Goal: Communication & Community: Answer question/provide support

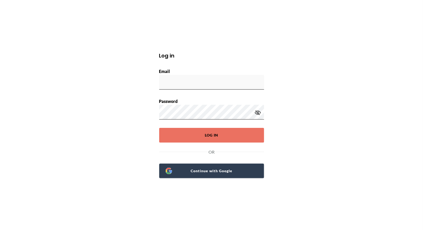
click at [194, 170] on span "Continue with Google" at bounding box center [214, 170] width 85 height 7
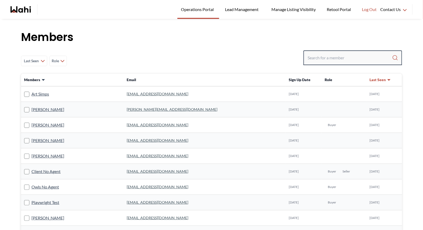
click at [326, 57] on input "Search input" at bounding box center [350, 57] width 84 height 9
type input "[PERSON_NAME]"
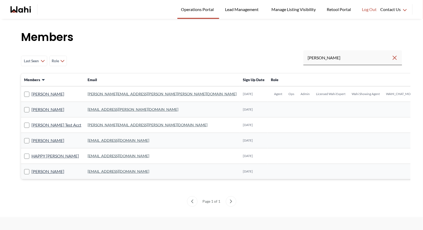
click at [99, 92] on link "[PERSON_NAME][EMAIL_ADDRESS][PERSON_NAME][PERSON_NAME][DOMAIN_NAME]" at bounding box center [162, 94] width 149 height 4
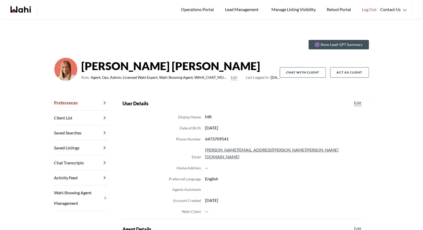
click at [80, 162] on link "Chat Transcripts" at bounding box center [80, 162] width 53 height 15
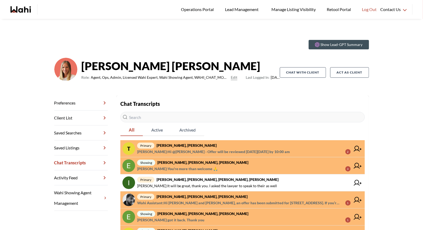
click at [208, 145] on span "primary Tanya Fita, Michelle" at bounding box center [243, 145] width 213 height 6
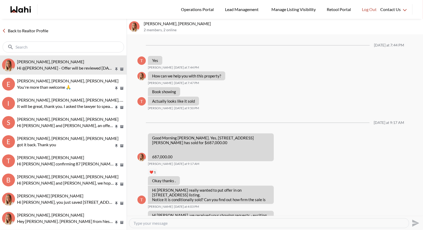
scroll to position [428, 0]
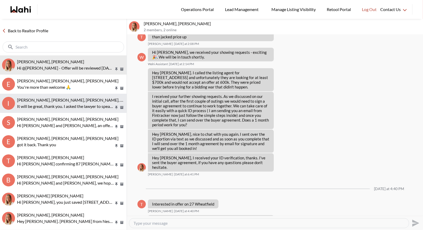
click at [44, 105] on p "It will be great, thank you. I asked the lawyer to speak to their as well" at bounding box center [65, 106] width 97 height 6
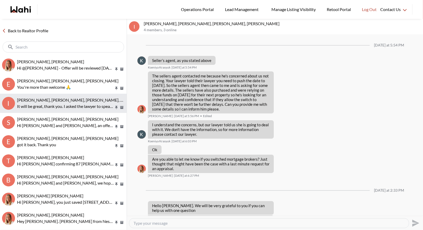
scroll to position [308, 0]
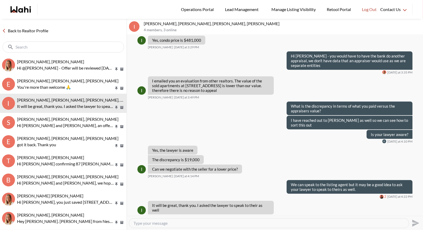
click at [139, 221] on textarea "Type your message" at bounding box center [268, 222] width 271 height 5
type textarea "Hi Irina - I sent you 3 listings via email"
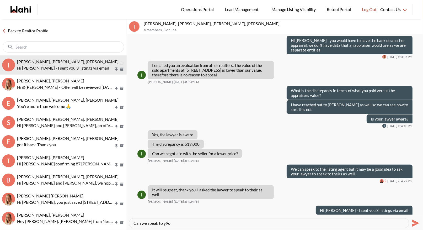
scroll to position [323, 0]
type textarea "Can we speak to your lender? It does not make sense that they are not coming to…"
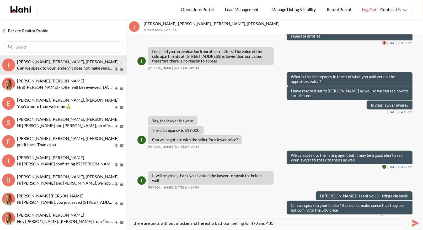
type textarea "there are units without a locker and the extra bathoom selling for 478 and 480k"
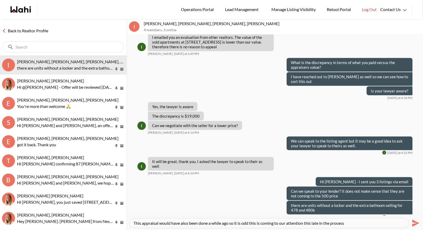
type textarea "This appraisal would have also been done a while ago so it is odd this is comin…"
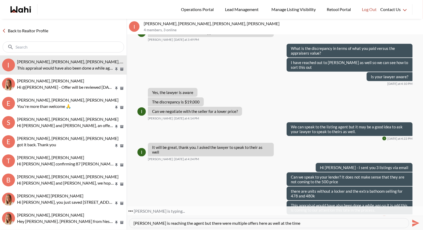
type textarea "Faraz is reaching the agent but there were multiple offers here as well at the …"
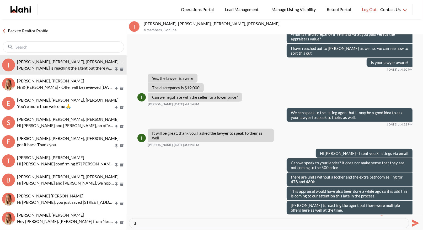
type textarea "t"
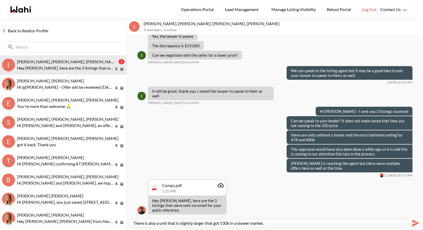
type textarea "There is also a unit that is slightly larger that got 530k in a slower market."
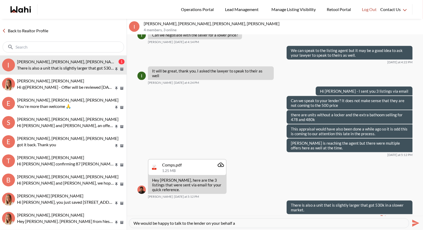
type textarea "We would be happy to talk to the lender on your behalf"
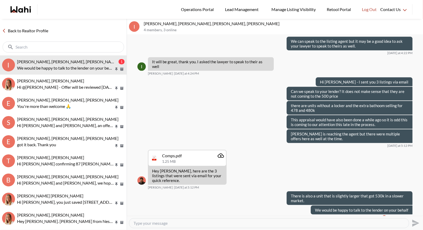
click at [18, 31] on link "Back to Realtor Profile" at bounding box center [25, 30] width 50 height 7
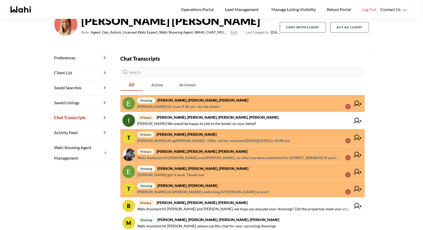
scroll to position [87, 0]
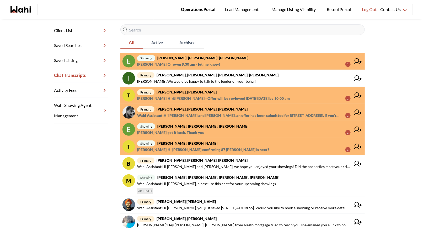
click at [188, 7] on span "Operations Portal" at bounding box center [198, 9] width 35 height 7
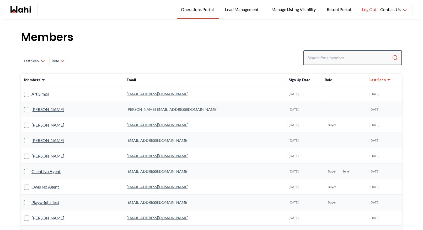
click at [331, 60] on input "Search input" at bounding box center [350, 57] width 84 height 9
type input "behnam"
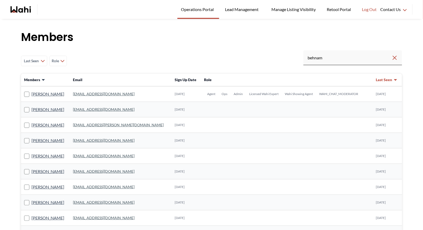
click at [96, 94] on link "[EMAIL_ADDRESS][DOMAIN_NAME]" at bounding box center [104, 94] width 62 height 4
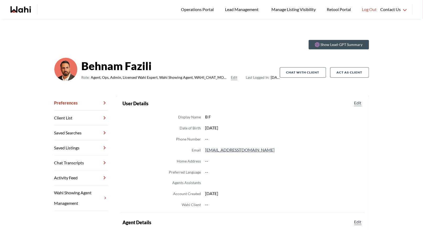
click at [70, 159] on link "Chat Transcripts" at bounding box center [80, 162] width 53 height 15
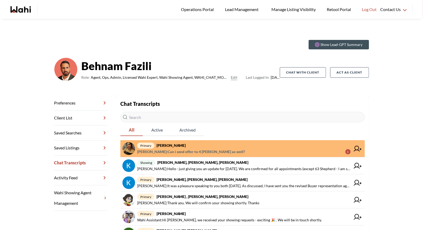
click at [175, 146] on strong "[PERSON_NAME]" at bounding box center [171, 145] width 29 height 4
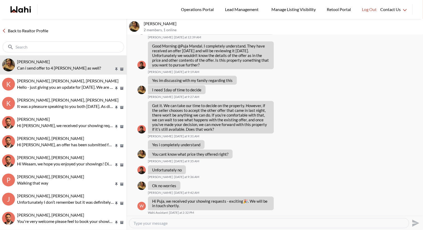
scroll to position [492, 0]
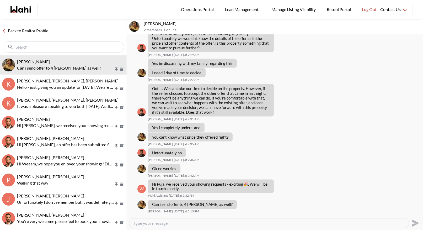
click at [149, 221] on textarea "Type your message" at bounding box center [268, 222] width 271 height 5
type textarea "Hi there -"
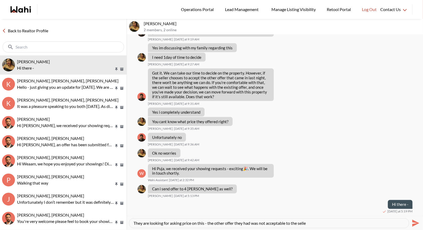
type textarea "They are looking for asking price on this - the other offer they had was not ac…"
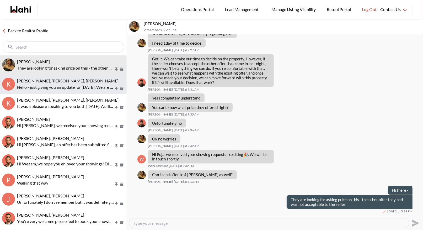
click at [60, 87] on p "Hello - just giving you an update for tomorrow. We are confirmed for all appoin…" at bounding box center [65, 87] width 97 height 6
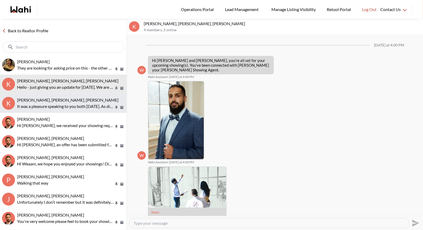
scroll to position [338, 0]
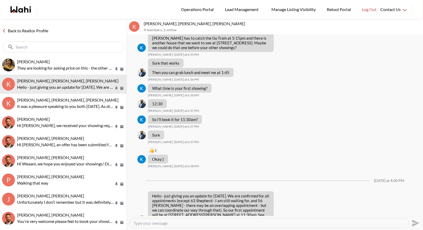
click at [29, 30] on link "Back to Realtor Profile" at bounding box center [25, 30] width 50 height 7
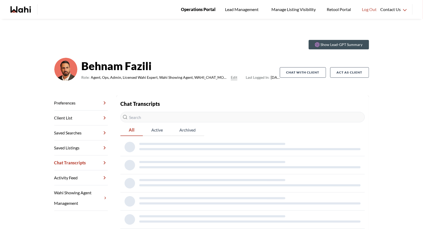
click at [195, 10] on span "Operations Portal" at bounding box center [198, 9] width 35 height 7
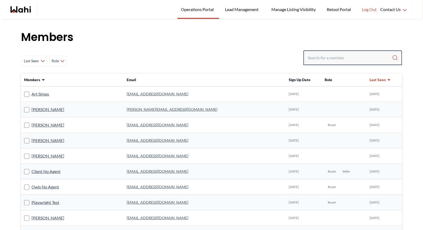
click at [314, 58] on input "Search input" at bounding box center [350, 57] width 84 height 9
type input "ryckman"
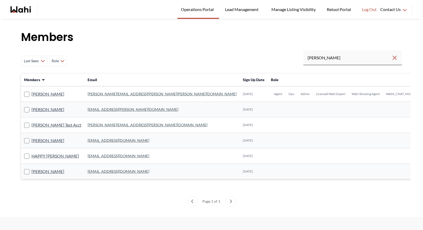
click at [107, 91] on td "michelle.williams@wahi.com" at bounding box center [161, 93] width 155 height 15
click at [105, 96] on td "michelle.williams@wahi.com" at bounding box center [161, 93] width 155 height 15
click at [105, 92] on link "michelle.williams@wahi.com" at bounding box center [162, 94] width 149 height 4
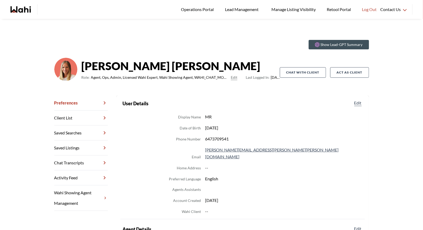
click at [66, 164] on link "Chat Transcripts" at bounding box center [80, 162] width 53 height 15
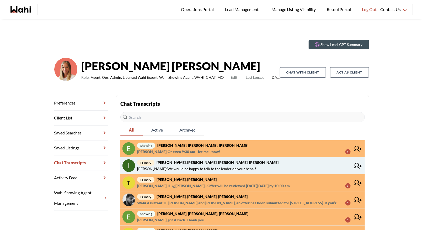
click at [189, 164] on span "primary Irina Krasyuk, Kseniya Krasyuk, Michelle, Faraz" at bounding box center [243, 162] width 213 height 6
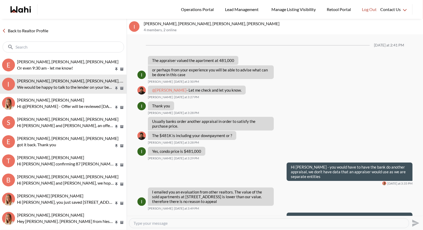
scroll to position [254, 0]
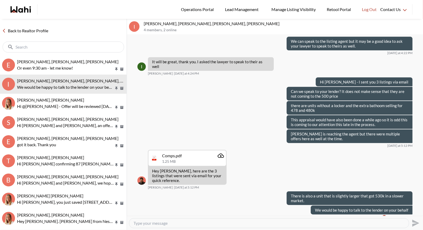
click at [139, 223] on textarea "Type your message" at bounding box center [268, 222] width 271 height 5
click at [26, 29] on link "Back to Realtor Profile" at bounding box center [25, 30] width 50 height 7
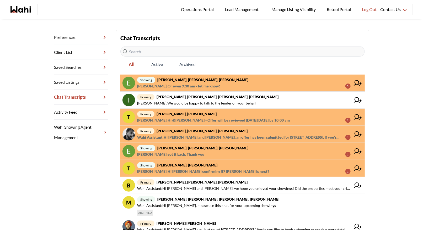
scroll to position [72, 0]
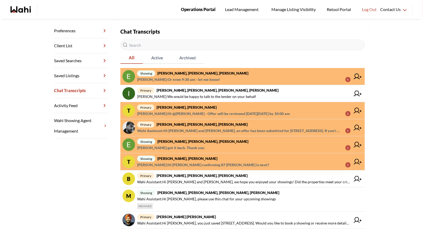
click at [202, 8] on span "Operations Portal" at bounding box center [198, 9] width 35 height 7
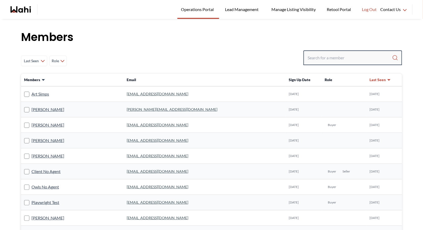
click at [334, 57] on input "Search input" at bounding box center [350, 57] width 84 height 9
click at [330, 57] on input "Search input" at bounding box center [350, 57] width 84 height 9
type input "[PERSON_NAME]"
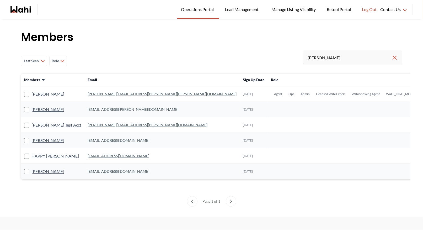
click at [108, 93] on link "[PERSON_NAME][EMAIL_ADDRESS][PERSON_NAME][PERSON_NAME][DOMAIN_NAME]" at bounding box center [162, 94] width 149 height 4
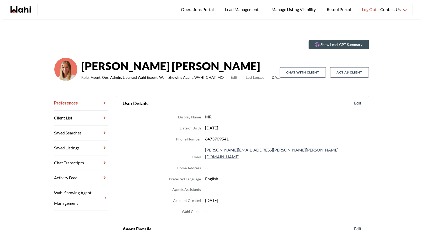
click at [83, 162] on link "Chat Transcripts" at bounding box center [80, 162] width 53 height 15
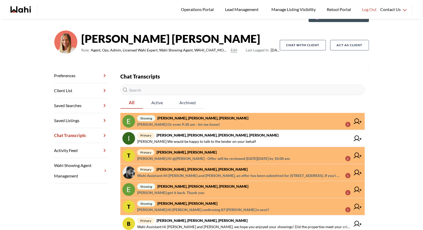
scroll to position [64, 0]
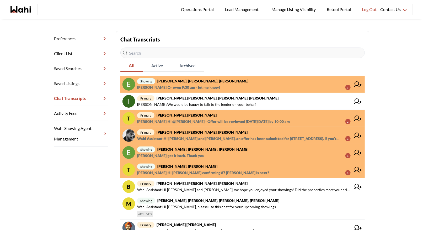
click at [215, 117] on span "primary [PERSON_NAME], [PERSON_NAME]" at bounding box center [243, 115] width 213 height 6
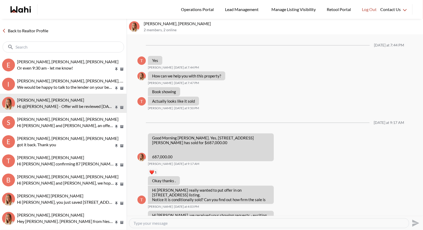
scroll to position [428, 0]
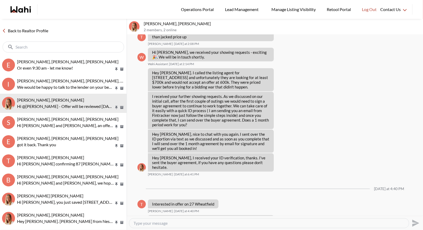
click at [160, 224] on textarea "Type your message" at bounding box center [268, 222] width 271 height 5
click at [150, 222] on textarea "Type your message" at bounding box center [268, 222] width 271 height 5
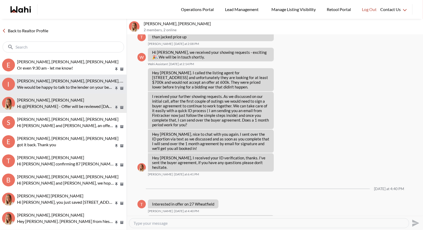
click at [58, 86] on p "We would be happy to talk to the lender on your behalf" at bounding box center [65, 87] width 97 height 6
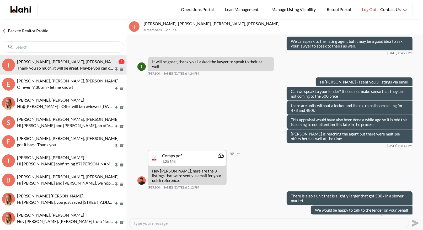
scroll to position [291, 0]
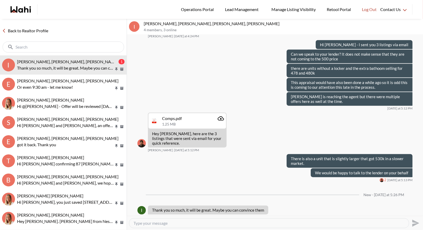
click at [137, 223] on textarea "Type your message" at bounding box center [268, 222] width 271 height 5
type textarea "T"
type textarea "It is all in the numbers here - they work for you and should be making every ef…"
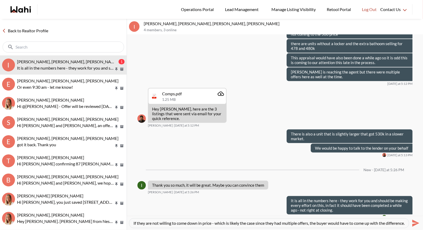
type textarea "If they are not willing to come down in price - which is likely the case since …"
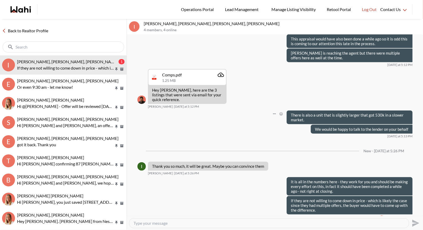
scroll to position [351, 0]
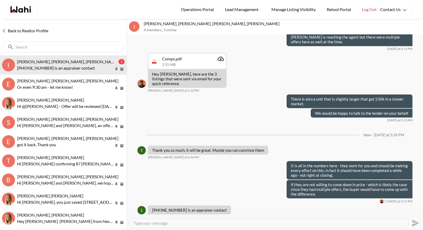
click at [138, 222] on textarea "Type your message" at bounding box center [268, 222] width 271 height 5
click at [242, 208] on icon "Open Message Actions Menu" at bounding box center [243, 208] width 3 height 1
click at [237, 203] on div "Mark as unread Delete" at bounding box center [275, 125] width 296 height 181
click at [242, 208] on icon "Open Message Actions Menu" at bounding box center [243, 208] width 3 height 1
click at [208, 180] on div "Mark as unread Delete" at bounding box center [275, 125] width 296 height 181
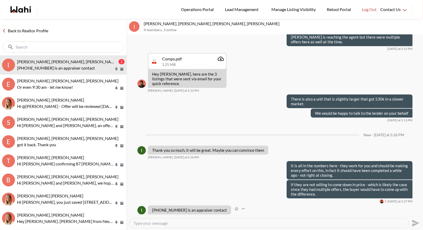
click at [184, 207] on p "1-416-565-7530 is an appraiser contact" at bounding box center [189, 209] width 75 height 5
click at [196, 11] on span "Operations Portal" at bounding box center [198, 9] width 35 height 7
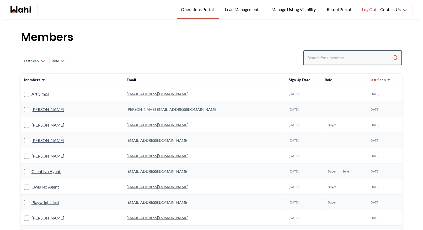
drag, startPoint x: 316, startPoint y: 58, endPoint x: 316, endPoint y: 47, distance: 10.5
click at [316, 57] on input "Search input" at bounding box center [350, 57] width 84 height 9
type input "behnam"
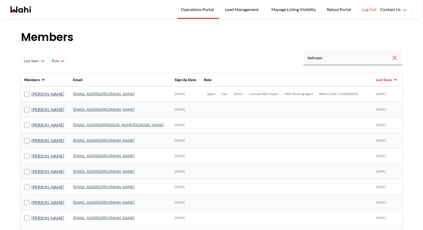
click at [92, 94] on link "[EMAIL_ADDRESS][DOMAIN_NAME]" at bounding box center [104, 94] width 62 height 4
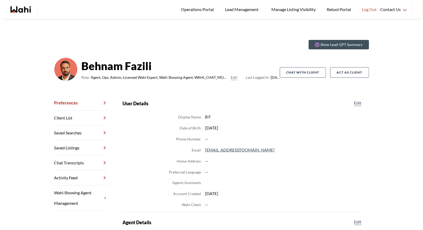
click at [85, 161] on link "Chat Transcripts" at bounding box center [80, 162] width 53 height 15
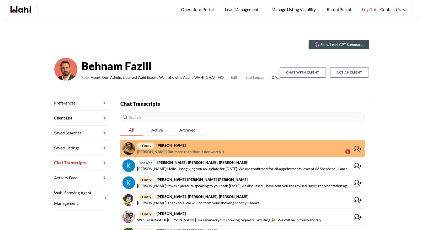
click at [210, 142] on span "primary Puja [PERSON_NAME]" at bounding box center [243, 145] width 213 height 6
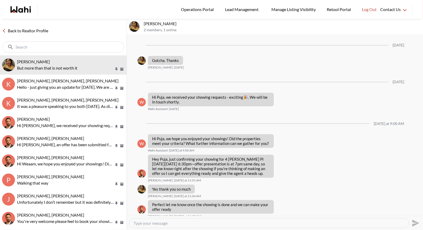
scroll to position [484, 0]
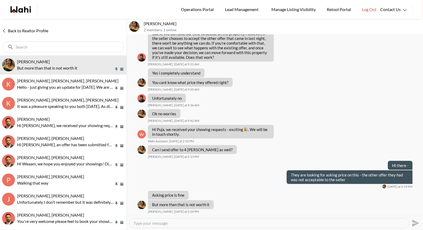
click at [149, 224] on textarea "Type your message" at bounding box center [268, 222] width 271 height 5
click at [150, 223] on textarea "Type your message" at bounding box center [268, 222] width 271 height 5
type textarea "Okay - Are you free for a call?"
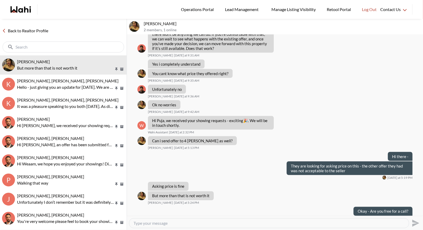
scroll to position [499, 0]
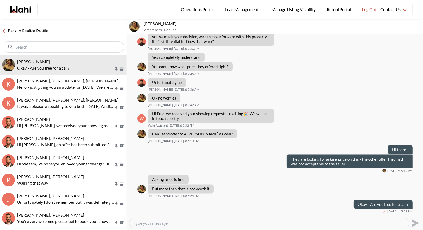
click at [148, 223] on textarea "Type your message" at bounding box center [268, 222] width 271 height 5
click at [33, 29] on link "Back to Realtor Profile" at bounding box center [25, 30] width 50 height 7
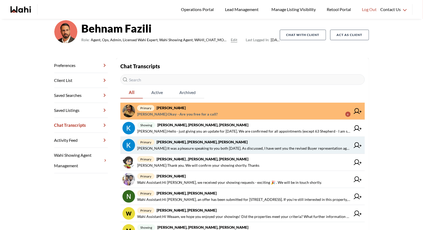
scroll to position [63, 0]
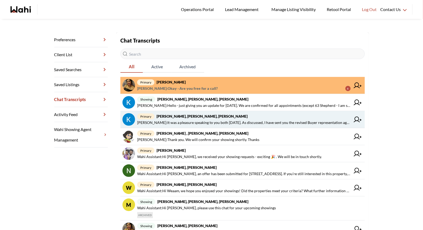
click at [192, 115] on strong "[PERSON_NAME], [PERSON_NAME], [PERSON_NAME]" at bounding box center [202, 116] width 91 height 4
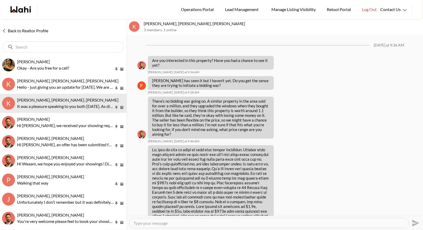
scroll to position [641, 0]
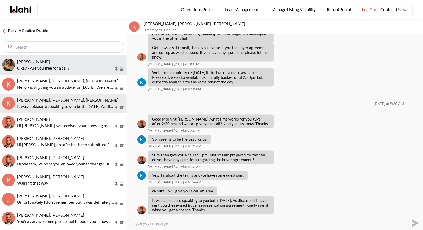
click at [45, 61] on span "Puja Mandal, Behnam" at bounding box center [33, 61] width 33 height 5
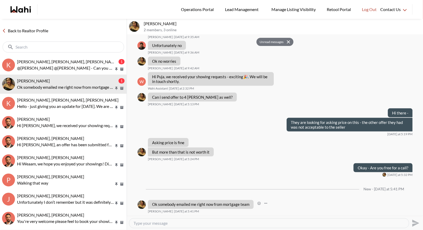
scroll to position [499, 0]
click at [142, 224] on textarea "Type your message" at bounding box center [268, 222] width 271 height 5
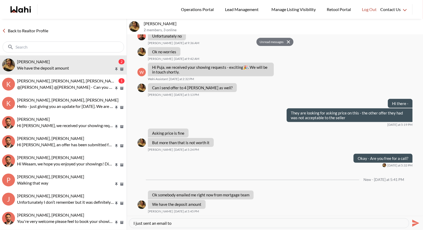
type textarea "I just sent an email too"
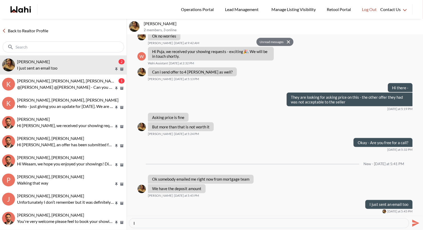
type textarea "I"
click at [139, 224] on textarea "Type your message" at bounding box center [268, 222] width 271 height 5
click at [140, 223] on textarea "Type your message" at bounding box center [268, 222] width 271 height 5
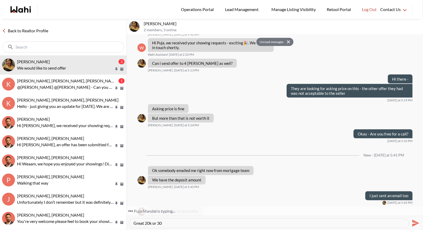
scroll to position [540, 0]
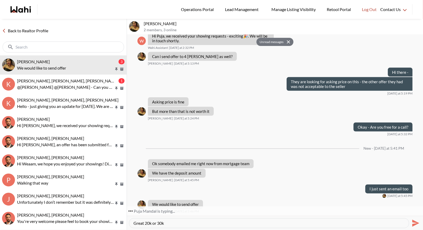
type textarea "Great 20k or 30k>"
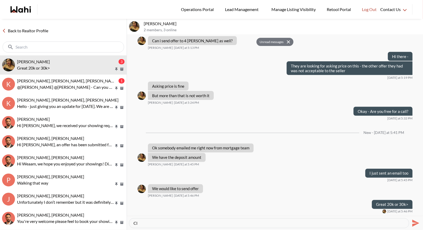
type textarea "C"
type textarea "Can you send me the name of person who will be on the offer and their email ple…"
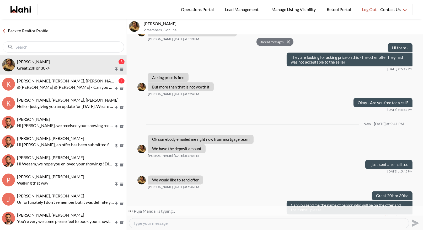
scroll to position [570, 0]
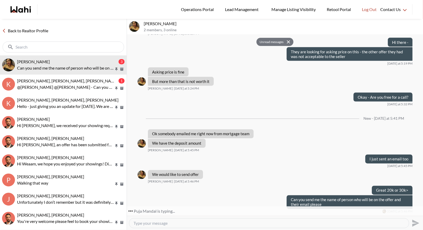
click at [138, 223] on textarea "Type your message" at bounding box center [268, 222] width 271 height 5
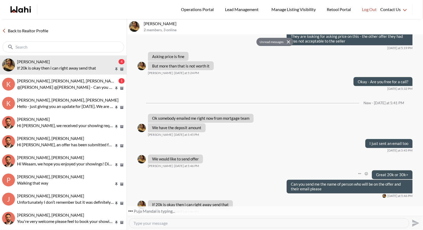
scroll to position [585, 0]
click at [142, 225] on textarea "Type your message" at bounding box center [268, 222] width 271 height 5
type textarea "I will use 20k, can you close at end of October or Mid Nov?"
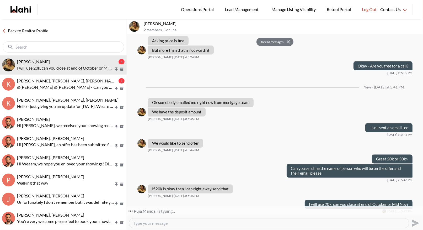
click at [156, 223] on textarea "Type your message" at bounding box center [268, 222] width 271 height 5
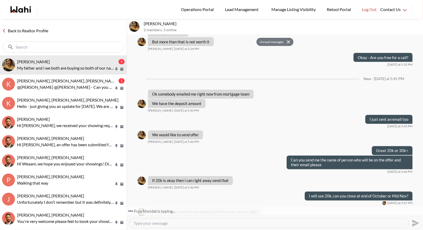
scroll to position [617, 0]
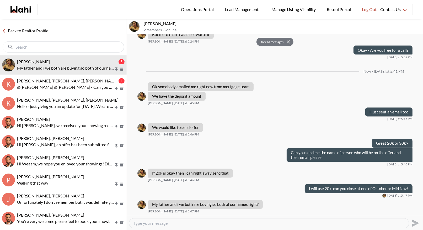
click at [157, 221] on textarea "Type your message" at bounding box center [268, 222] width 271 height 5
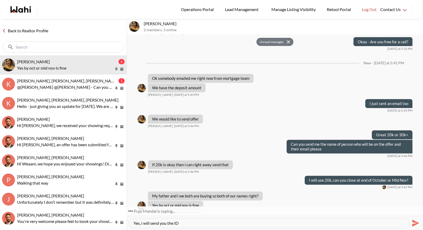
scroll to position [626, 0]
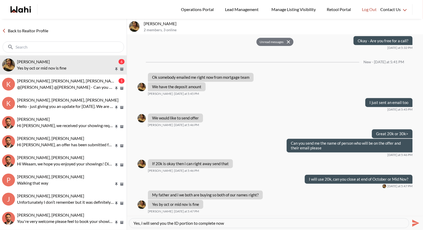
type textarea "Yes, i will send you the ID portion to complete now."
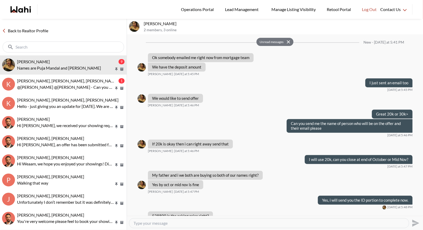
scroll to position [676, 0]
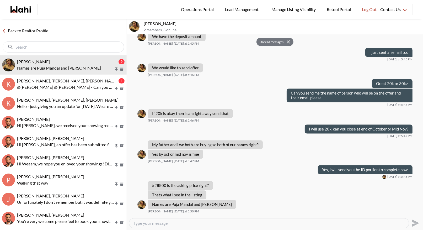
click at [141, 223] on textarea "Type your message" at bounding box center [268, 222] width 271 height 5
type textarea "Yes"
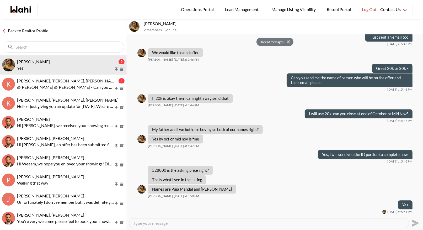
click at [139, 222] on textarea "Type your message" at bounding box center [268, 222] width 271 height 5
type textarea "Can i get your dads email for the ID piece"
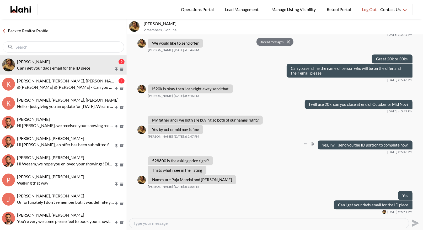
scroll to position [701, 0]
click at [153, 223] on textarea "Type your message" at bounding box center [268, 222] width 271 height 5
click at [46, 66] on p "Can i get your dads email for the ID piece" at bounding box center [65, 68] width 97 height 6
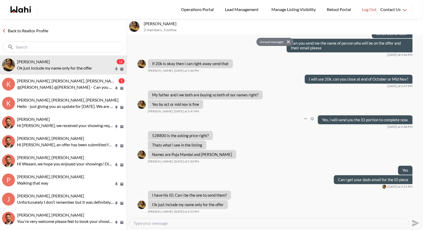
scroll to position [726, 0]
click at [159, 225] on textarea "Type your message" at bounding box center [268, 222] width 271 height 5
type textarea "Okay will do - we can always add him later"
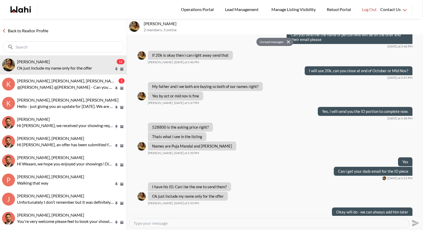
scroll to position [742, 0]
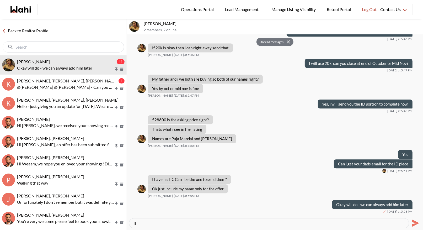
type textarea "I"
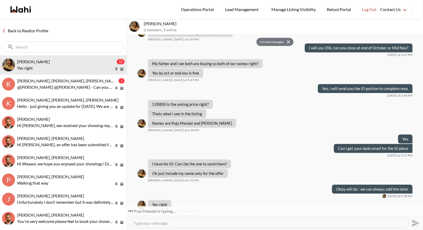
click at [151, 225] on textarea "Type your message" at bounding box center [268, 222] width 271 height 5
type textarea "I"
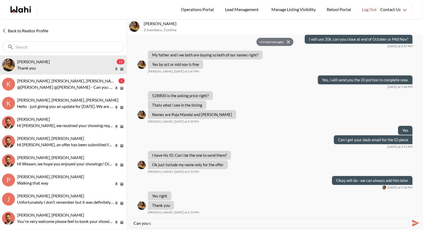
scroll to position [767, 0]
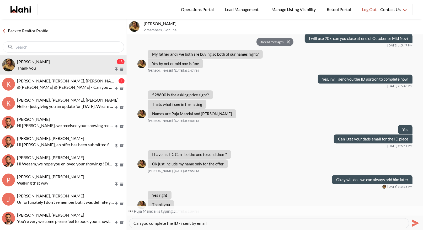
type textarea "Can you complete the ID - i sent by email"
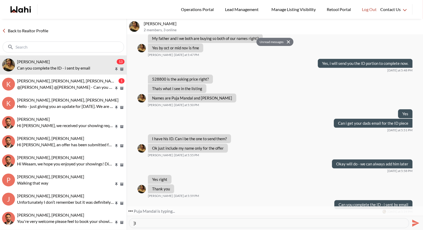
type textarea "]"
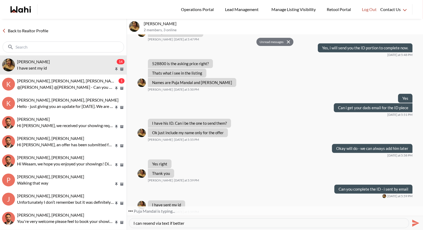
scroll to position [808, 0]
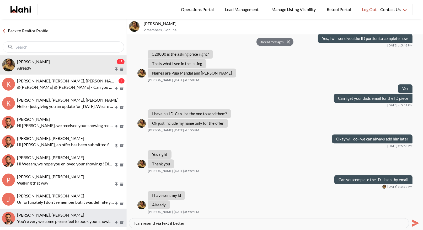
drag, startPoint x: 192, startPoint y: 222, endPoint x: 118, endPoint y: 219, distance: 74.8
click at [118, 219] on div "Back to Realtor Profile Puja Mandal, Behnam 15 Already K Kevin McKay, Fawzia Sh…" at bounding box center [211, 124] width 423 height 211
type textarea "got it"
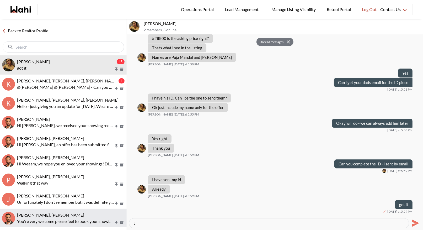
type textarea "ty"
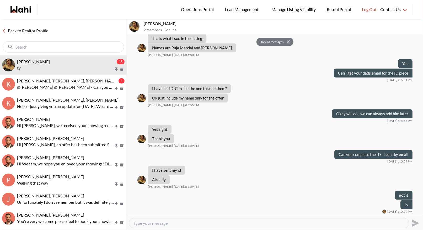
click at [148, 225] on div at bounding box center [269, 222] width 280 height 9
click at [148, 221] on textarea "Type your message" at bounding box center [268, 222] width 271 height 5
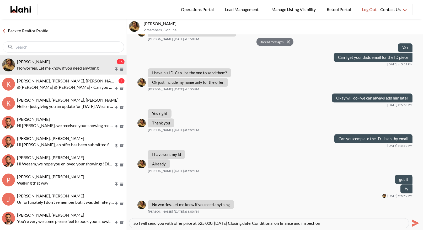
type textarea "So I will send you with offer price at 525,000, Nov 3 Closing date, Conditional…"
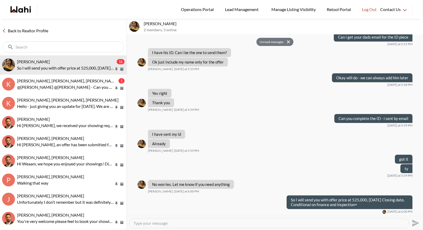
click at [138, 224] on textarea "Type your message" at bounding box center [268, 222] width 271 height 5
type textarea "Then they may sign it back but will try to get that accepted"
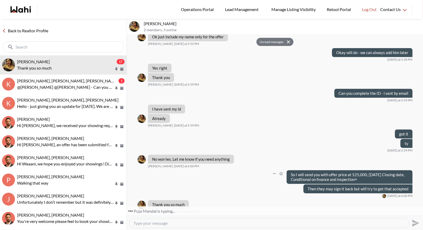
scroll to position [894, 0]
click at [152, 224] on textarea "Type your message" at bounding box center [268, 222] width 271 height 5
click at [158, 223] on textarea "Type your message" at bounding box center [268, 222] width 271 height 5
type textarea "e"
type textarea "Welcome - Will work on it now and send shortly"
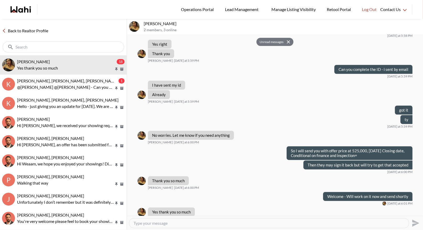
scroll to position [925, 0]
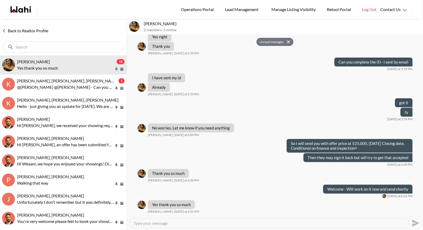
click at [137, 224] on textarea "Type your message" at bounding box center [268, 222] width 271 height 5
type textarea "Can you send me your home address please"
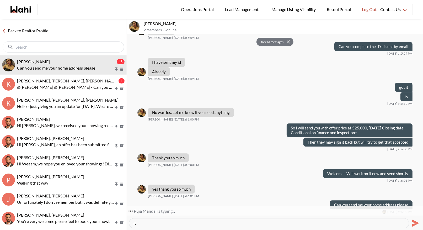
type textarea "i"
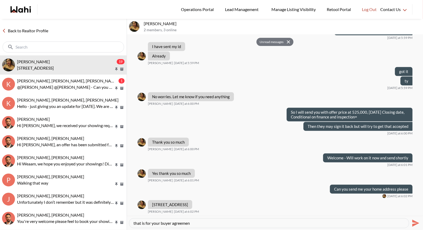
type textarea "that is for your buyer agreement"
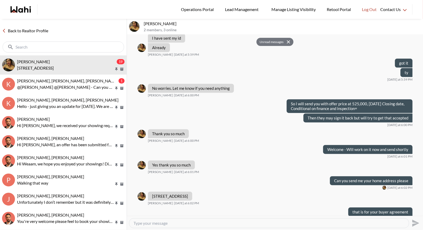
scroll to position [972, 0]
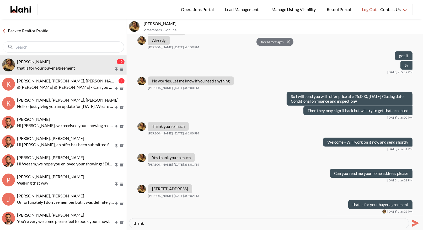
type textarea "thanks"
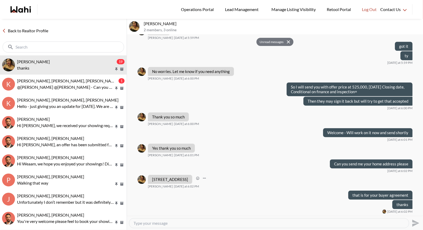
drag, startPoint x: 218, startPoint y: 179, endPoint x: 147, endPoint y: 179, distance: 70.8
click at [147, 179] on div "42 pinery trail, Scarborough, M1B6K2 Puja Mandal Today at 6:02 PM" at bounding box center [274, 182] width 275 height 14
copy p "42 pinery trail, Scarborough, M1B6K2"
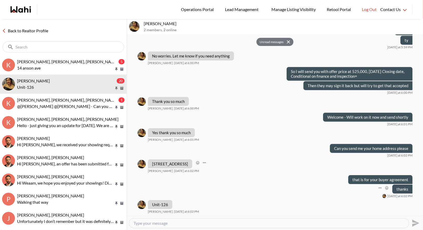
scroll to position [997, 0]
click at [146, 225] on textarea "Type your message" at bounding box center [268, 222] width 271 height 5
type textarea "Did you want to assume the tenants here?"
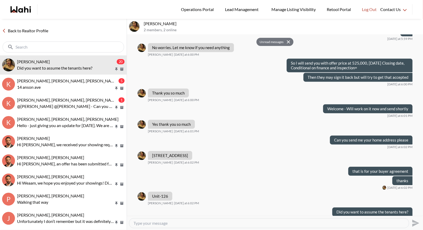
scroll to position [1013, 0]
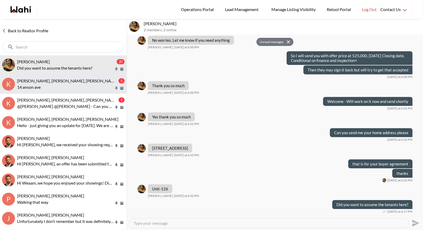
click at [77, 79] on span "[PERSON_NAME], [PERSON_NAME], [PERSON_NAME]" at bounding box center [67, 80] width 101 height 5
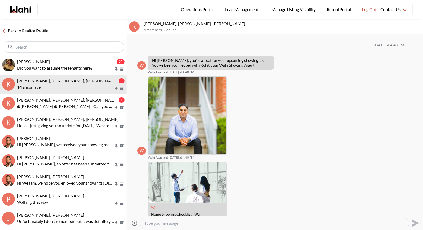
scroll to position [398, 0]
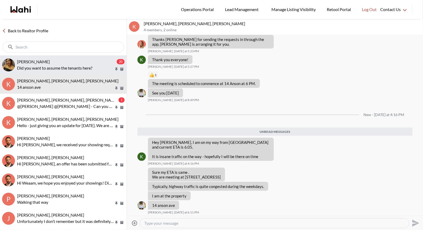
click at [73, 66] on p "Did you want to assume the tenants here?" at bounding box center [65, 68] width 97 height 6
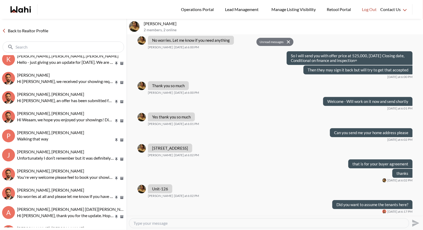
scroll to position [100, 0]
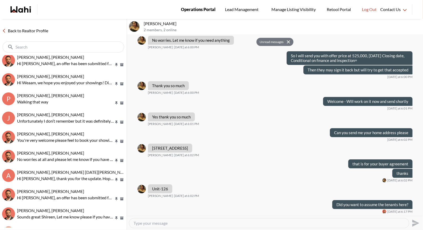
click at [189, 10] on span "Operations Portal" at bounding box center [198, 9] width 35 height 7
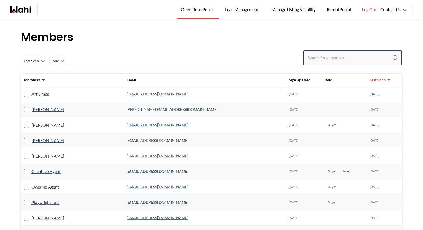
click at [318, 58] on input "Search input" at bounding box center [350, 57] width 84 height 9
type input "behnam"
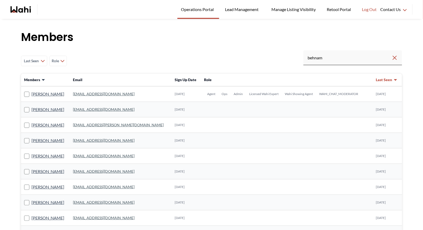
click at [108, 93] on link "[EMAIL_ADDRESS][DOMAIN_NAME]" at bounding box center [104, 94] width 62 height 4
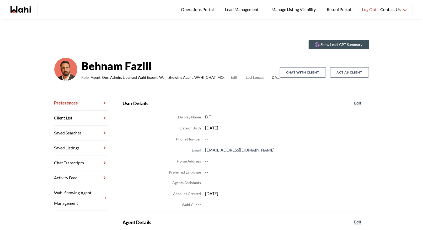
click at [90, 160] on link "Chat Transcripts" at bounding box center [80, 162] width 53 height 15
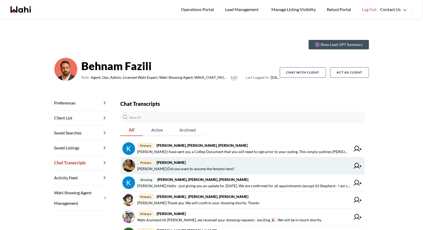
click at [177, 162] on strong "[PERSON_NAME]" at bounding box center [171, 162] width 29 height 4
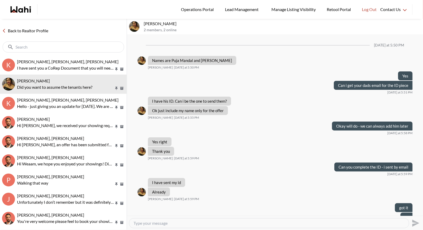
scroll to position [192, 0]
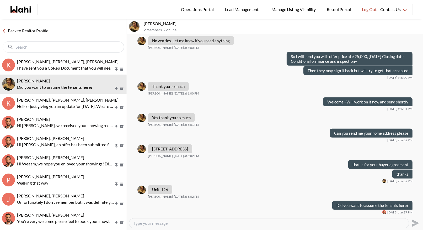
click at [146, 222] on textarea "Type your message" at bounding box center [268, 222] width 271 height 5
type textarea "I have sent you the offer for signing."
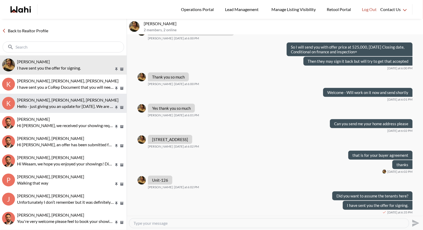
click at [46, 99] on span "[PERSON_NAME], [PERSON_NAME], [PERSON_NAME]" at bounding box center [67, 99] width 101 height 5
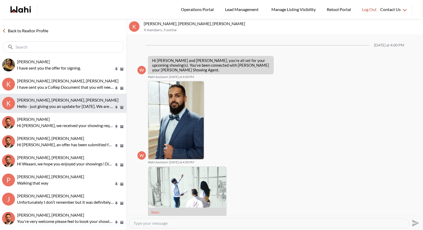
scroll to position [338, 0]
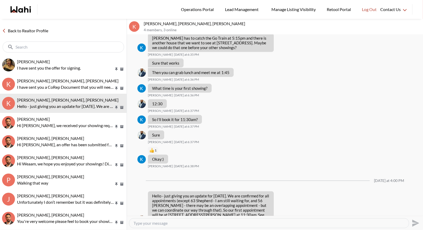
click at [28, 31] on link "Back to Realtor Profile" at bounding box center [25, 30] width 50 height 7
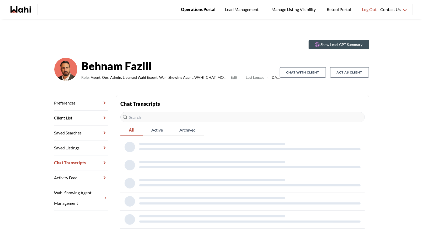
click at [197, 16] on link "Operations Portal" at bounding box center [198, 9] width 42 height 19
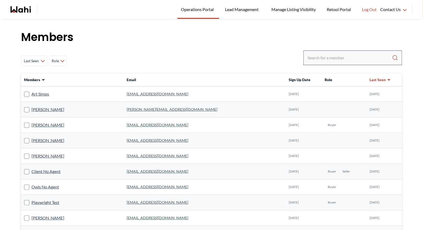
click at [334, 51] on div at bounding box center [352, 57] width 99 height 15
click at [330, 60] on input "Search input" at bounding box center [350, 57] width 84 height 9
type input "[PERSON_NAME]"
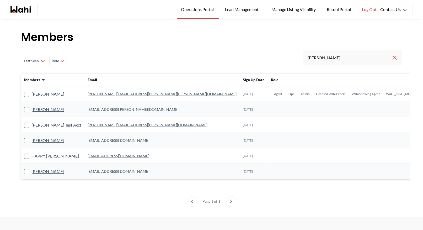
click at [88, 95] on link "[PERSON_NAME][EMAIL_ADDRESS][PERSON_NAME][PERSON_NAME][DOMAIN_NAME]" at bounding box center [162, 94] width 149 height 4
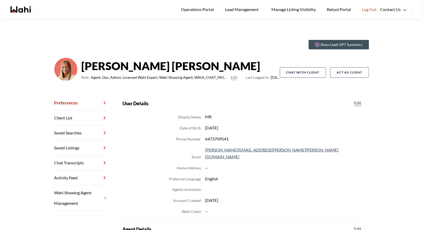
click at [77, 159] on link "Chat Transcripts" at bounding box center [80, 162] width 53 height 15
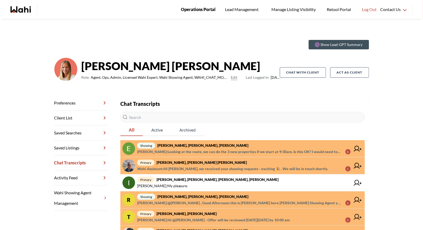
click at [205, 8] on span "Operations Portal" at bounding box center [198, 9] width 35 height 7
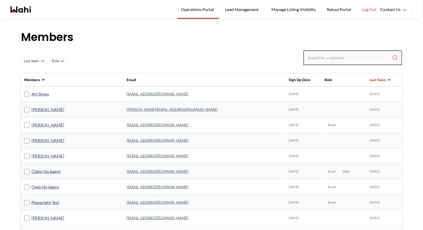
click at [313, 55] on input "Search input" at bounding box center [350, 57] width 84 height 9
type input "behnam"
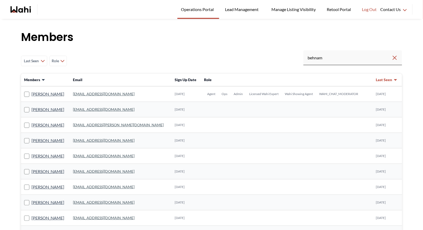
click at [114, 94] on link "[EMAIL_ADDRESS][DOMAIN_NAME]" at bounding box center [104, 94] width 62 height 4
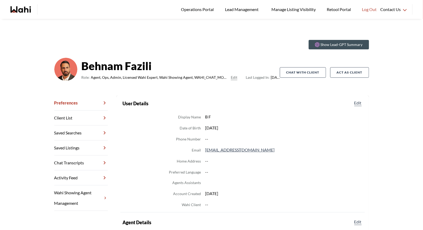
click at [72, 160] on link "Chat Transcripts" at bounding box center [80, 162] width 53 height 15
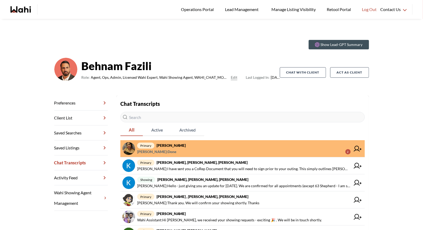
click at [186, 148] on span "primary Puja [PERSON_NAME]" at bounding box center [243, 145] width 213 height 6
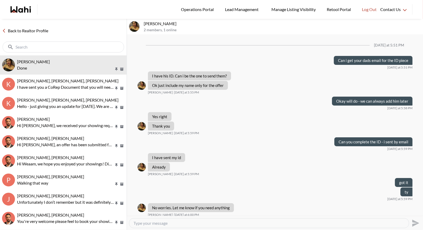
scroll to position [192, 0]
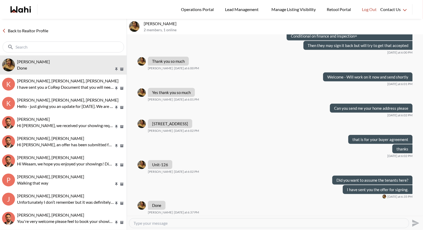
click at [179, 224] on textarea "Type your message" at bounding box center [268, 222] width 271 height 5
type textarea "T"
type textarea "Great - I will submit and get back to you as soon as I hear back"
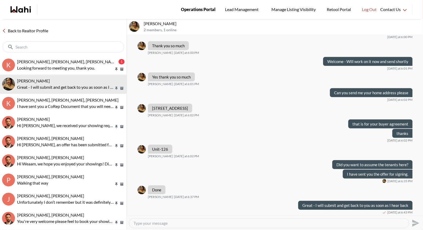
click at [190, 9] on span "Operations Portal" at bounding box center [198, 9] width 35 height 7
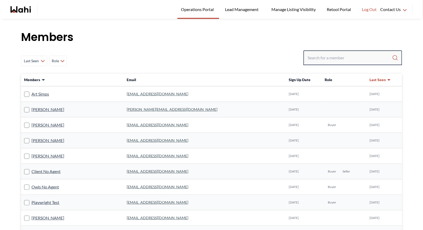
click at [335, 54] on input "Search input" at bounding box center [350, 57] width 84 height 9
type input "[PERSON_NAME]"
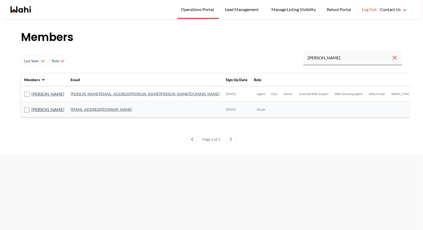
click at [85, 95] on link "[PERSON_NAME][EMAIL_ADDRESS][PERSON_NAME][PERSON_NAME][DOMAIN_NAME]" at bounding box center [145, 94] width 149 height 4
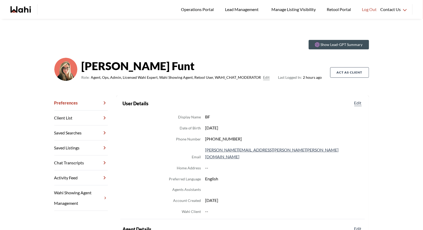
click at [85, 163] on link "Chat Transcripts" at bounding box center [80, 162] width 53 height 15
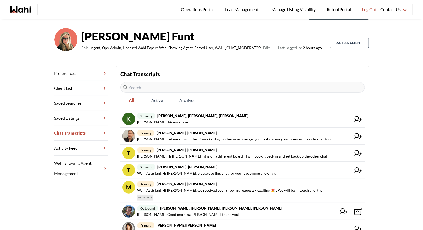
scroll to position [30, 0]
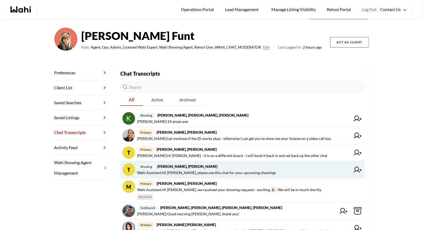
click at [205, 169] on span "Wahi Assistant : Hi [PERSON_NAME], please use this chat for your upcoming showi…" at bounding box center [206, 172] width 139 height 6
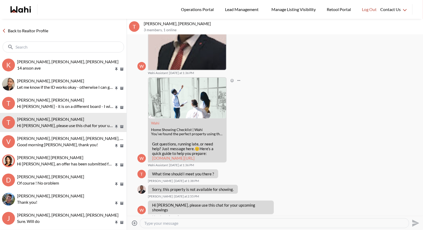
scroll to position [89, 0]
click at [248, 187] on button "Open Message Actions Menu" at bounding box center [250, 188] width 7 height 7
click at [256, 179] on button "Delete" at bounding box center [267, 179] width 42 height 9
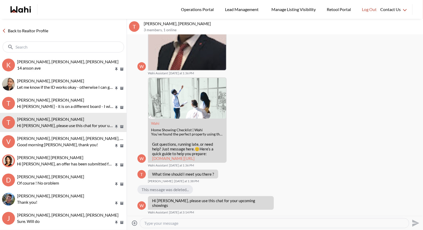
scroll to position [84, 0]
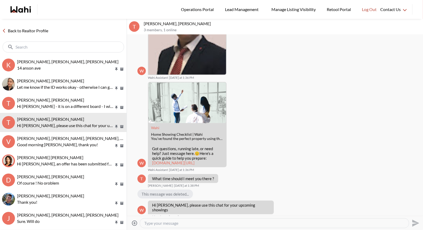
click at [152, 226] on div at bounding box center [274, 222] width 269 height 9
click at [151, 223] on textarea "Type your message" at bounding box center [274, 222] width 260 height 5
type textarea "T"
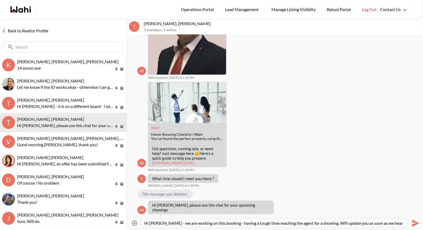
scroll to position [5, 0]
type textarea "Hi [PERSON_NAME] - we are working on this booking - having a tough time reachin…"
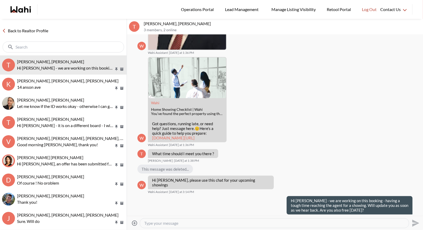
click at [39, 29] on link "Back to Realtor Profile" at bounding box center [25, 30] width 50 height 7
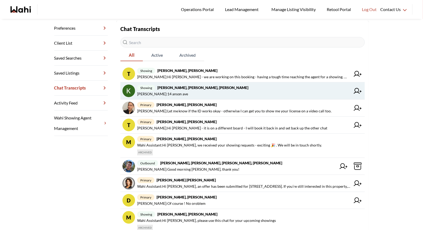
scroll to position [78, 0]
